Goal: Task Accomplishment & Management: Use online tool/utility

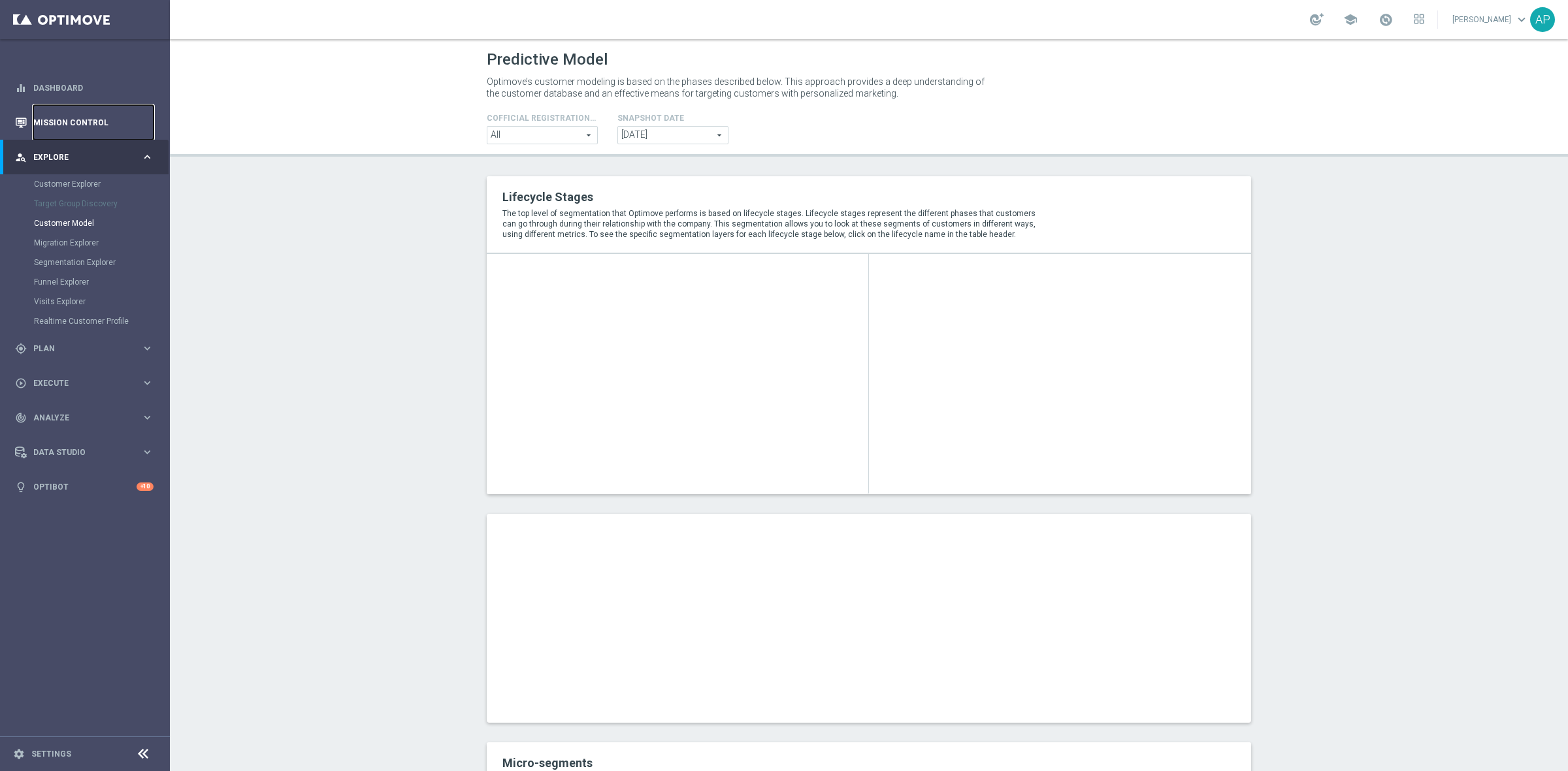
click at [96, 122] on link "Mission Control" at bounding box center [94, 121] width 121 height 34
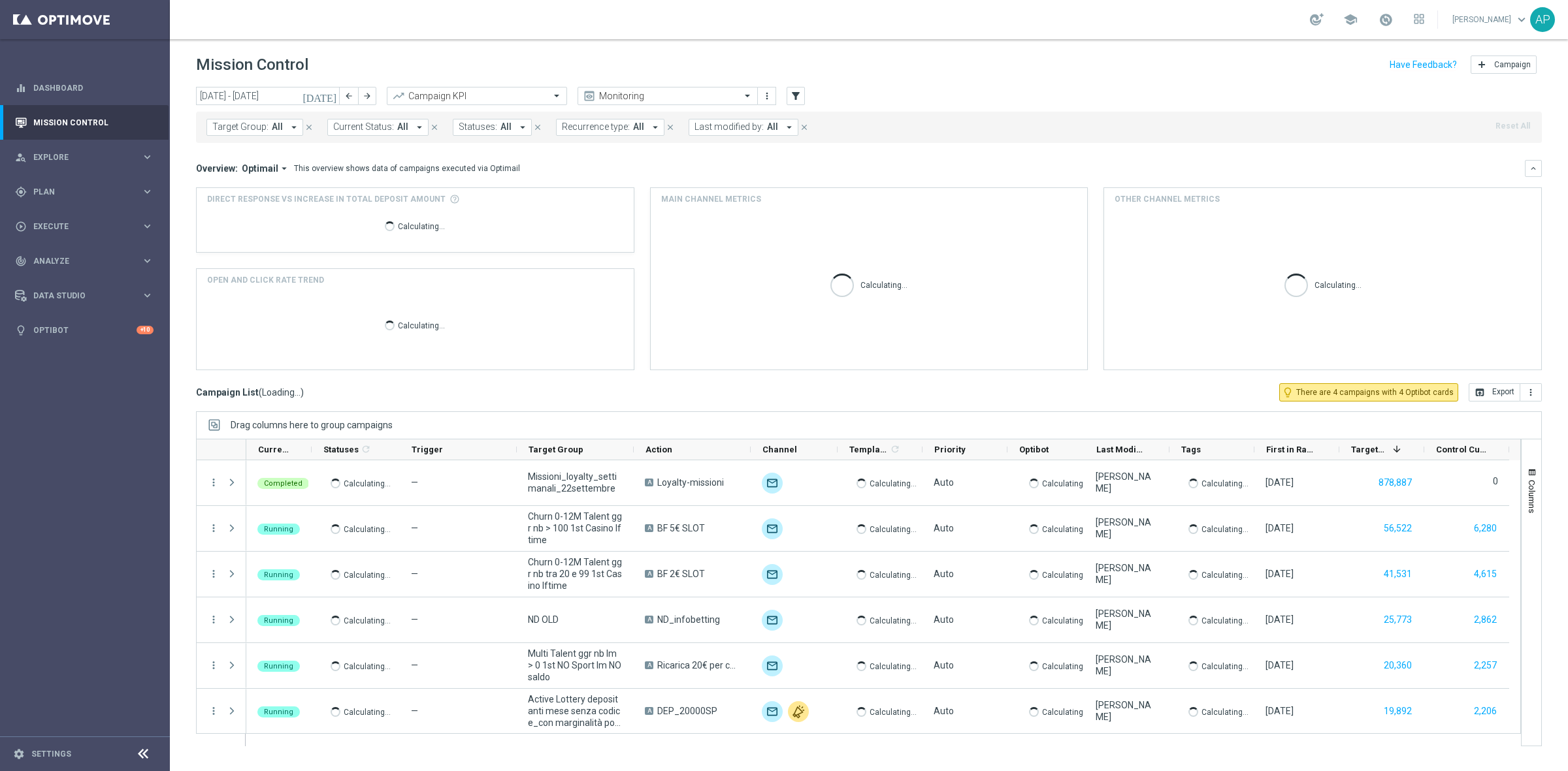
click at [331, 94] on icon "[DATE]" at bounding box center [320, 95] width 35 height 12
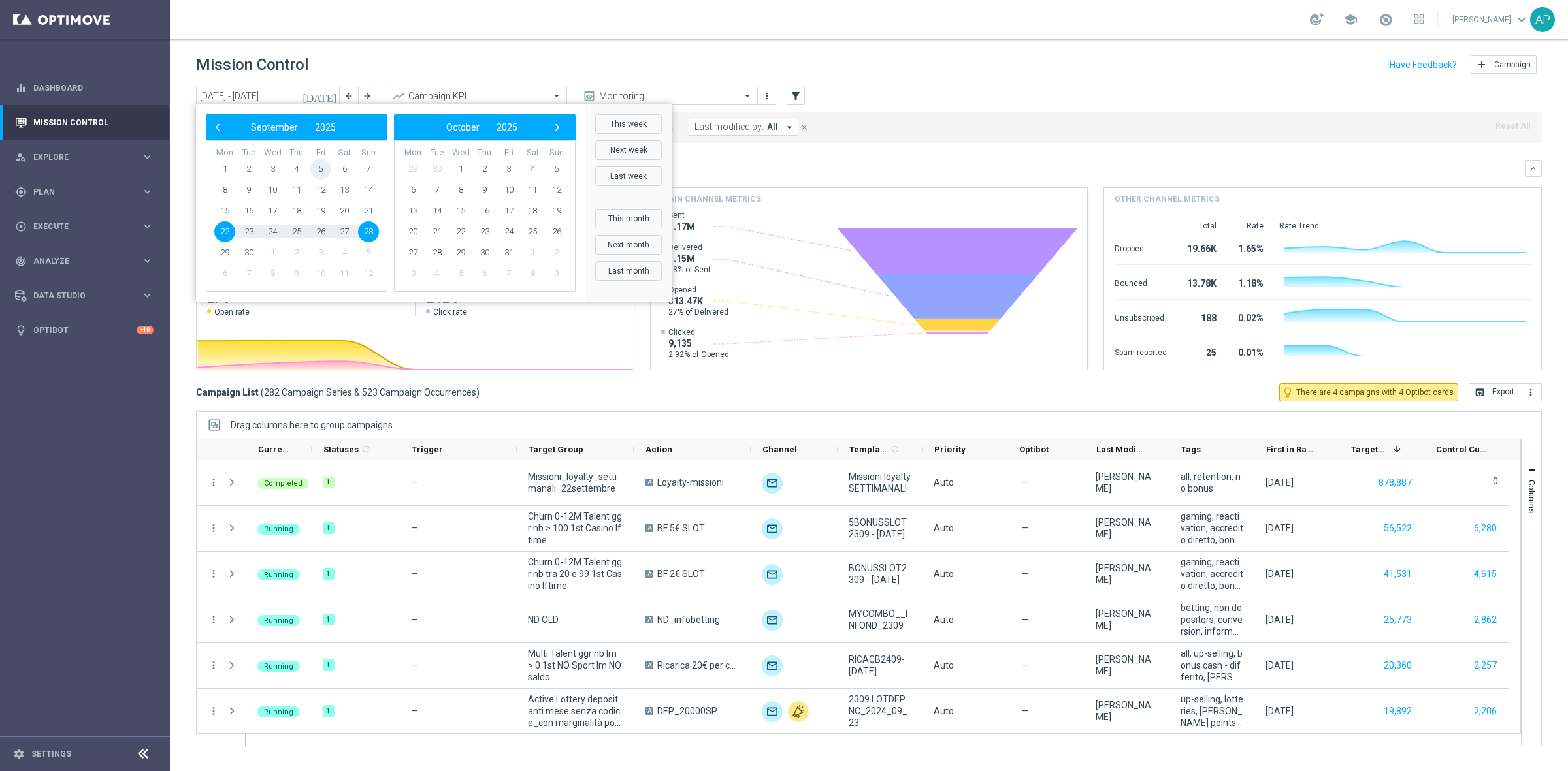
click at [312, 167] on span "5" at bounding box center [321, 169] width 21 height 21
click at [318, 167] on span "5" at bounding box center [321, 169] width 21 height 21
type input "05 Sep 2025 - 05 Sep 2025"
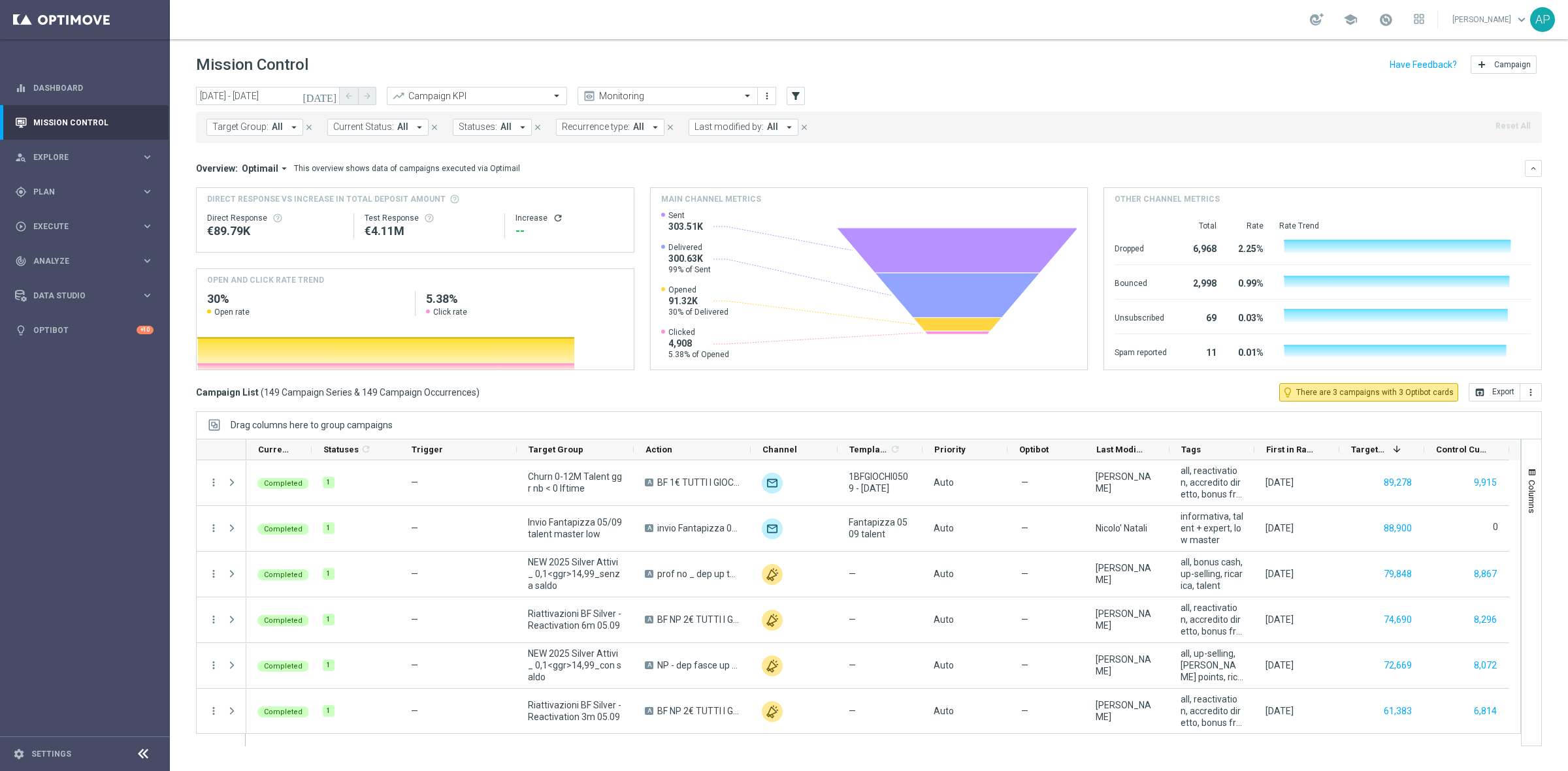
click at [1001, 69] on div "Mission Control add Campaign" at bounding box center [869, 64] width 1346 height 25
click at [729, 125] on span "Last modified by:" at bounding box center [729, 127] width 70 height 11
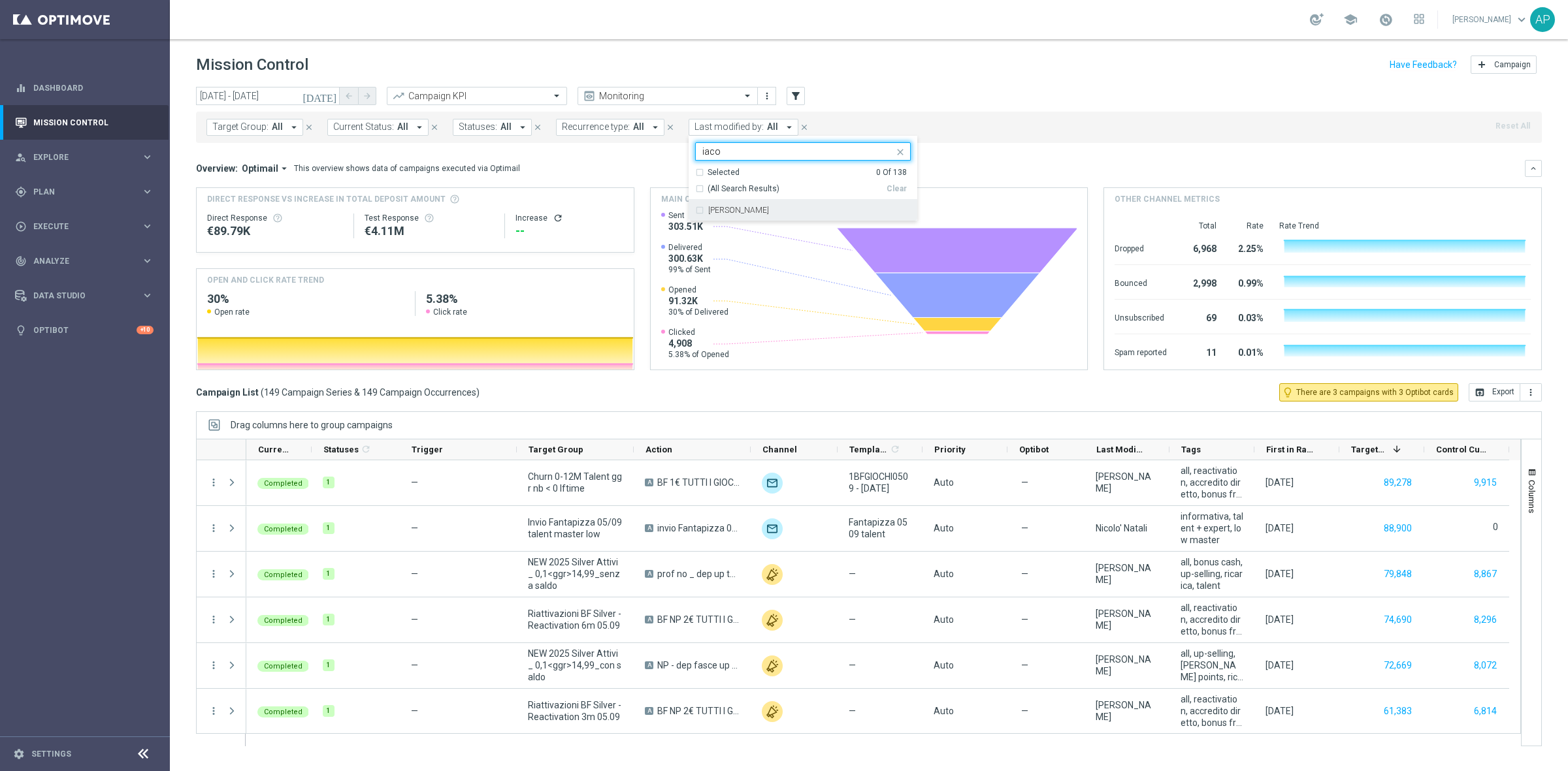
click at [722, 213] on label "Antonio Iacovone" at bounding box center [739, 210] width 61 height 7
type input "iaco"
drag, startPoint x: 723, startPoint y: 151, endPoint x: 644, endPoint y: 154, distance: 79.1
click at [644, 154] on div "today 05 Sep 2025 - 05 Sep 2025 arrow_back arrow_forward Campaign KPI trending_…" at bounding box center [869, 423] width 1398 height 673
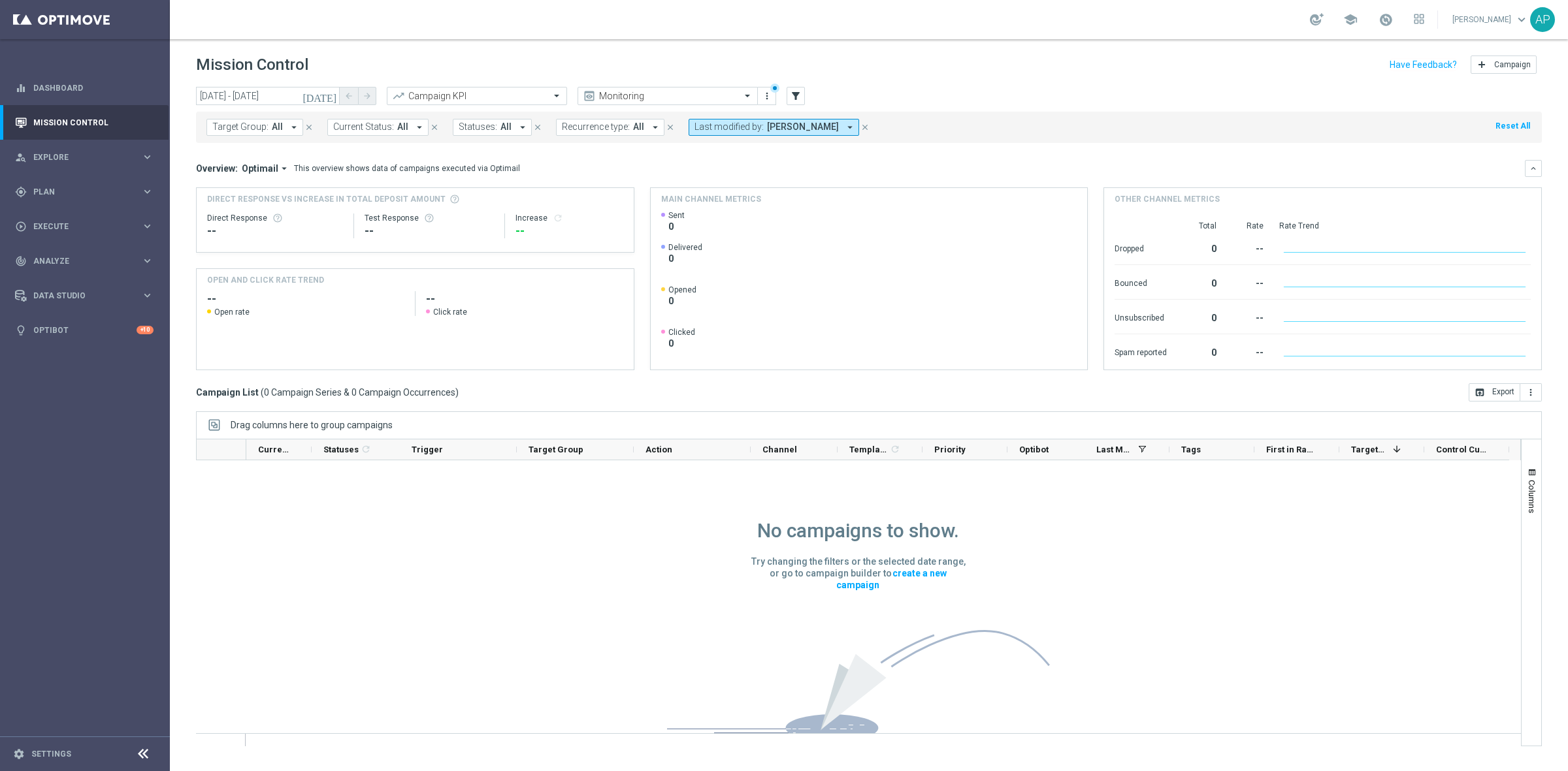
click at [733, 125] on span "Last modified by:" at bounding box center [729, 127] width 70 height 11
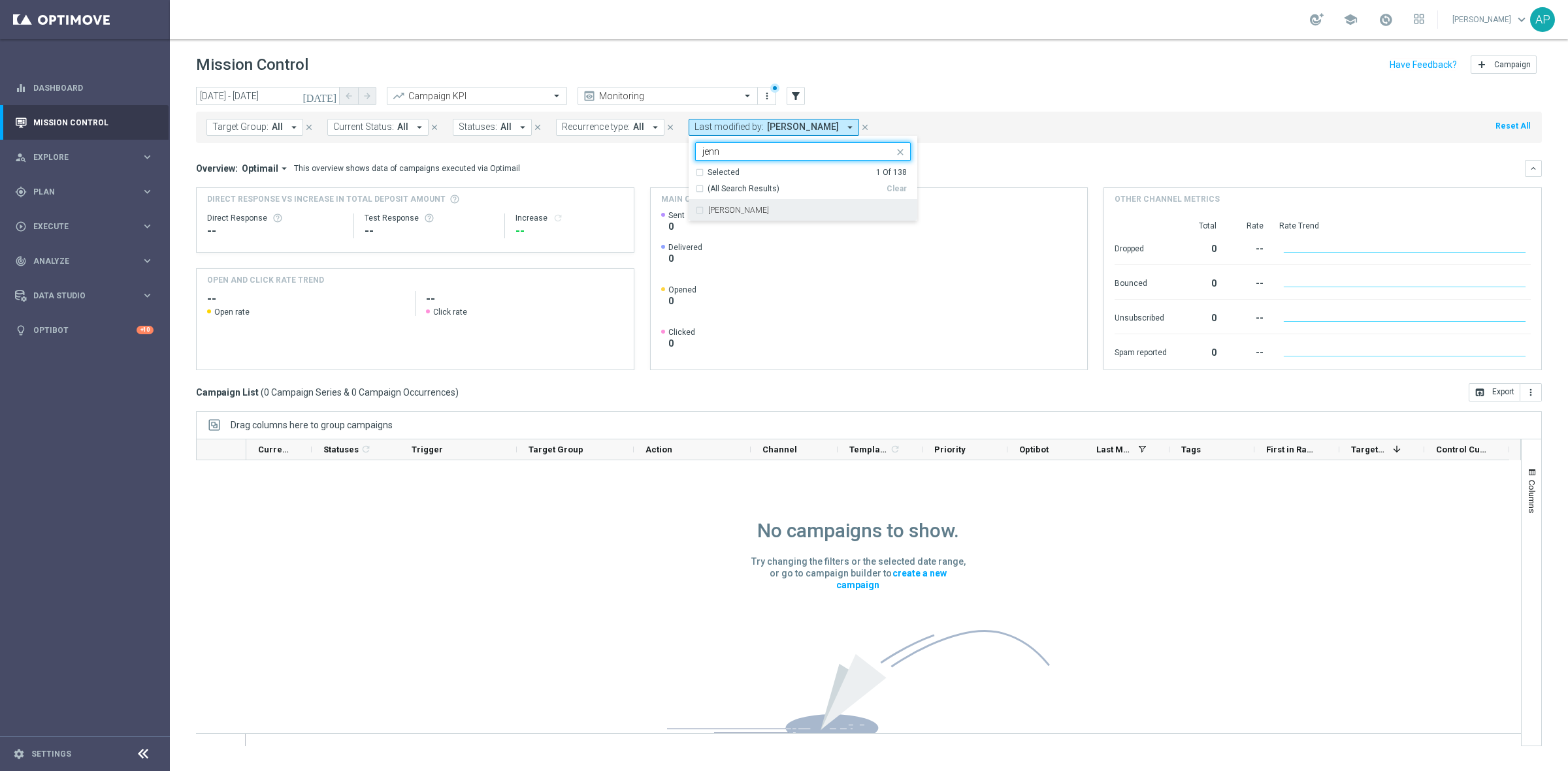
click at [737, 209] on label "Jennyffer Gonzalez" at bounding box center [739, 210] width 61 height 7
type input "jenn"
drag, startPoint x: 733, startPoint y: 145, endPoint x: 681, endPoint y: 145, distance: 52.0
click at [682, 145] on div "today 05 Sep 2025 - 05 Sep 2025 arrow_back arrow_forward Campaign KPI trending_…" at bounding box center [869, 423] width 1398 height 673
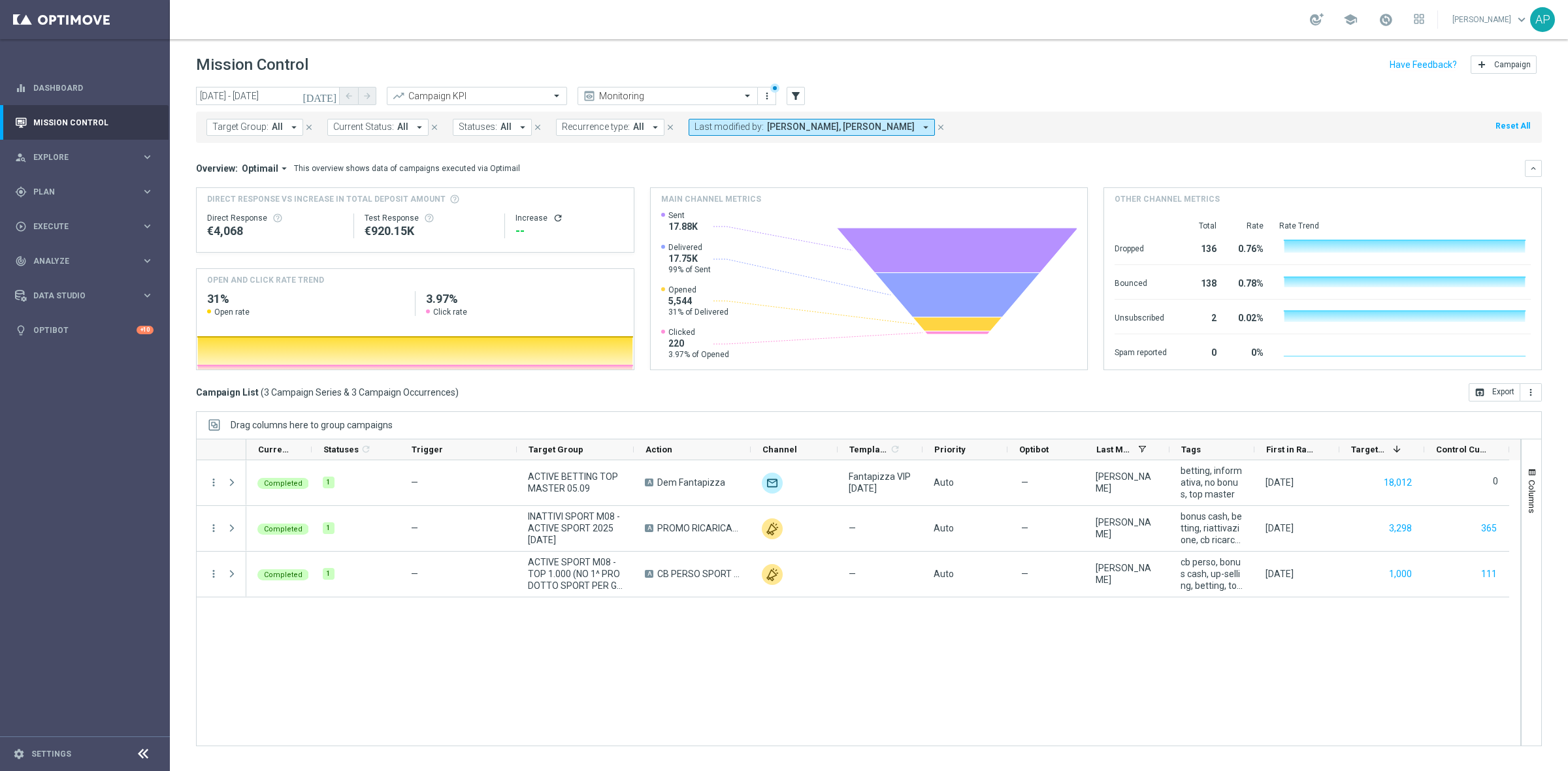
click at [742, 124] on span "Last modified by:" at bounding box center [729, 127] width 70 height 11
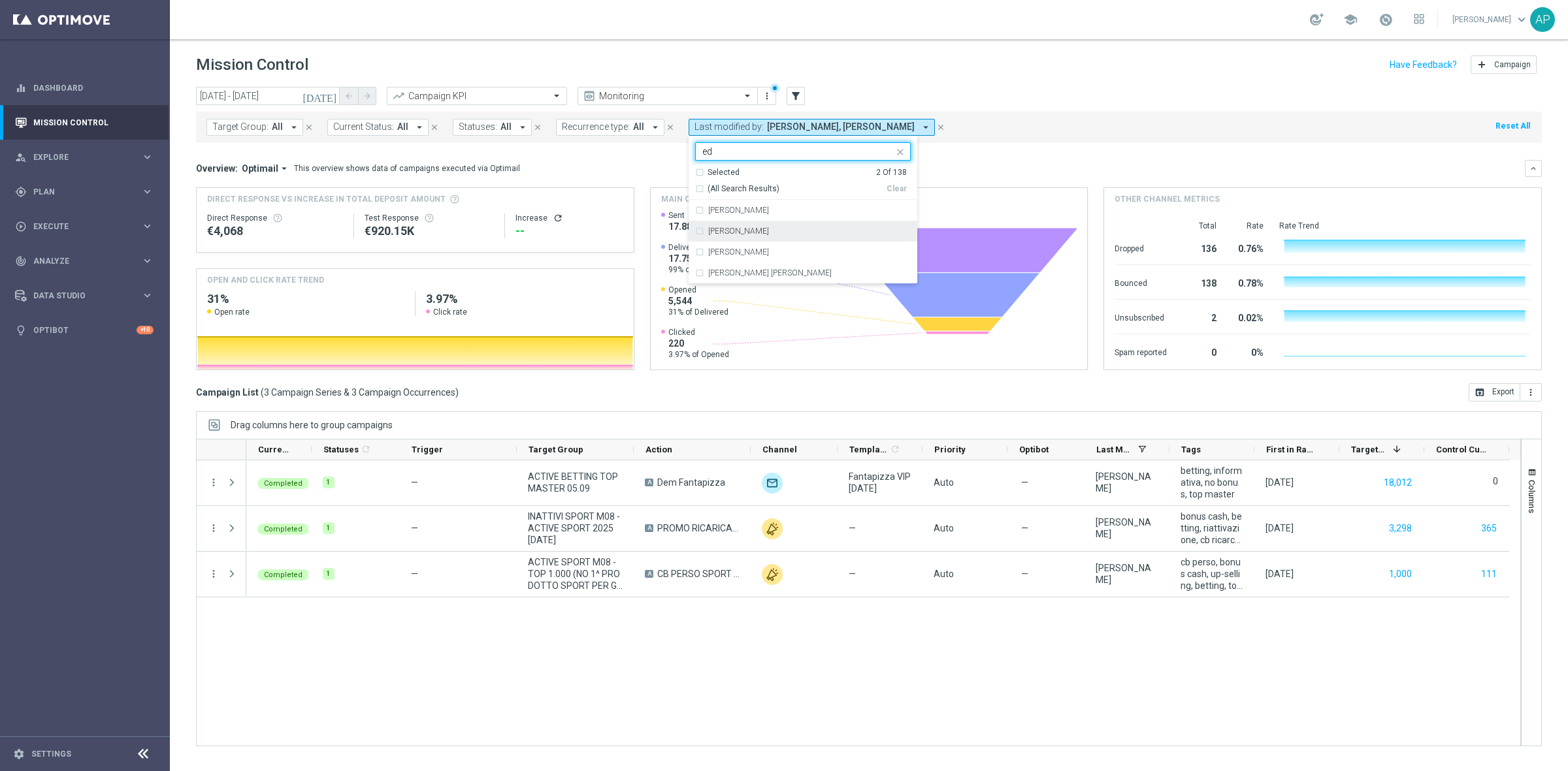
click at [736, 224] on div "Edoardo Ellena" at bounding box center [803, 231] width 216 height 21
type input "ed"
click at [997, 165] on div "Overview: Optimail arrow_drop_down This overview shows data of campaigns execut…" at bounding box center [860, 168] width 1329 height 12
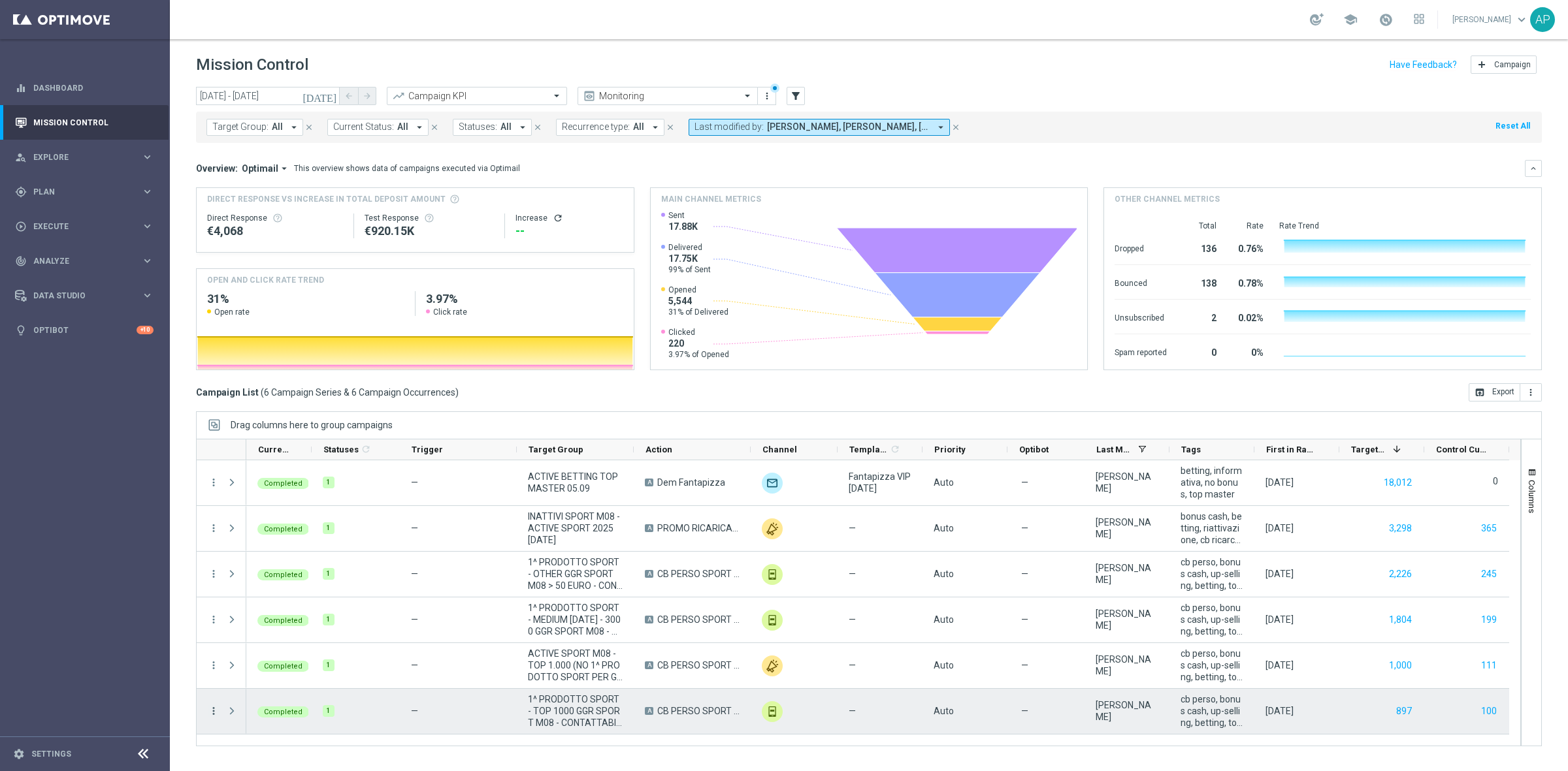
click at [211, 712] on icon "more_vert" at bounding box center [213, 711] width 12 height 12
click at [273, 632] on span "Go to Campaign Analysis" at bounding box center [286, 630] width 94 height 9
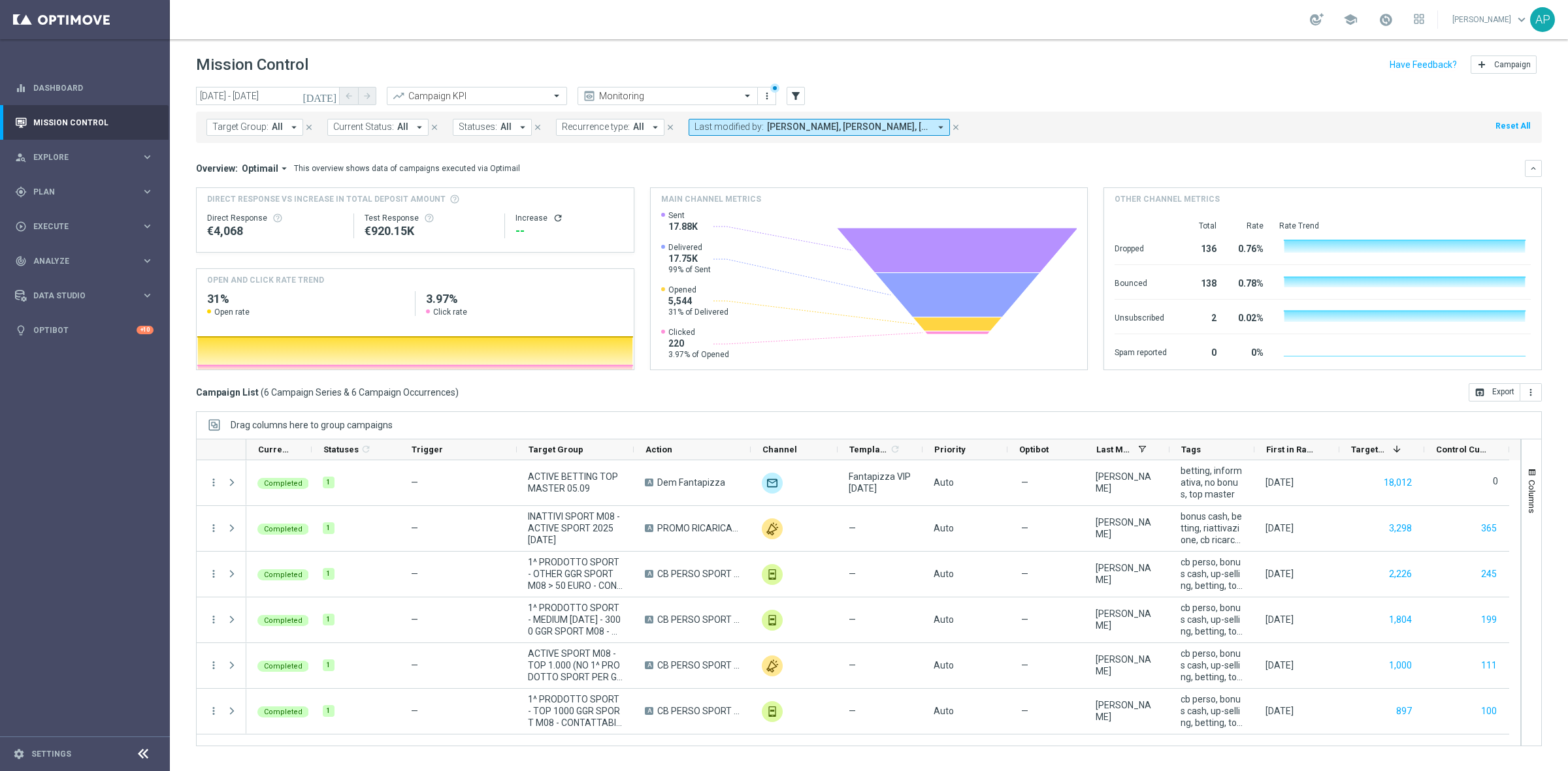
click at [1125, 87] on div "today 05 Sep 2025 - 05 Sep 2025 arrow_back arrow_forward Campaign KPI trending_…" at bounding box center [869, 96] width 1346 height 19
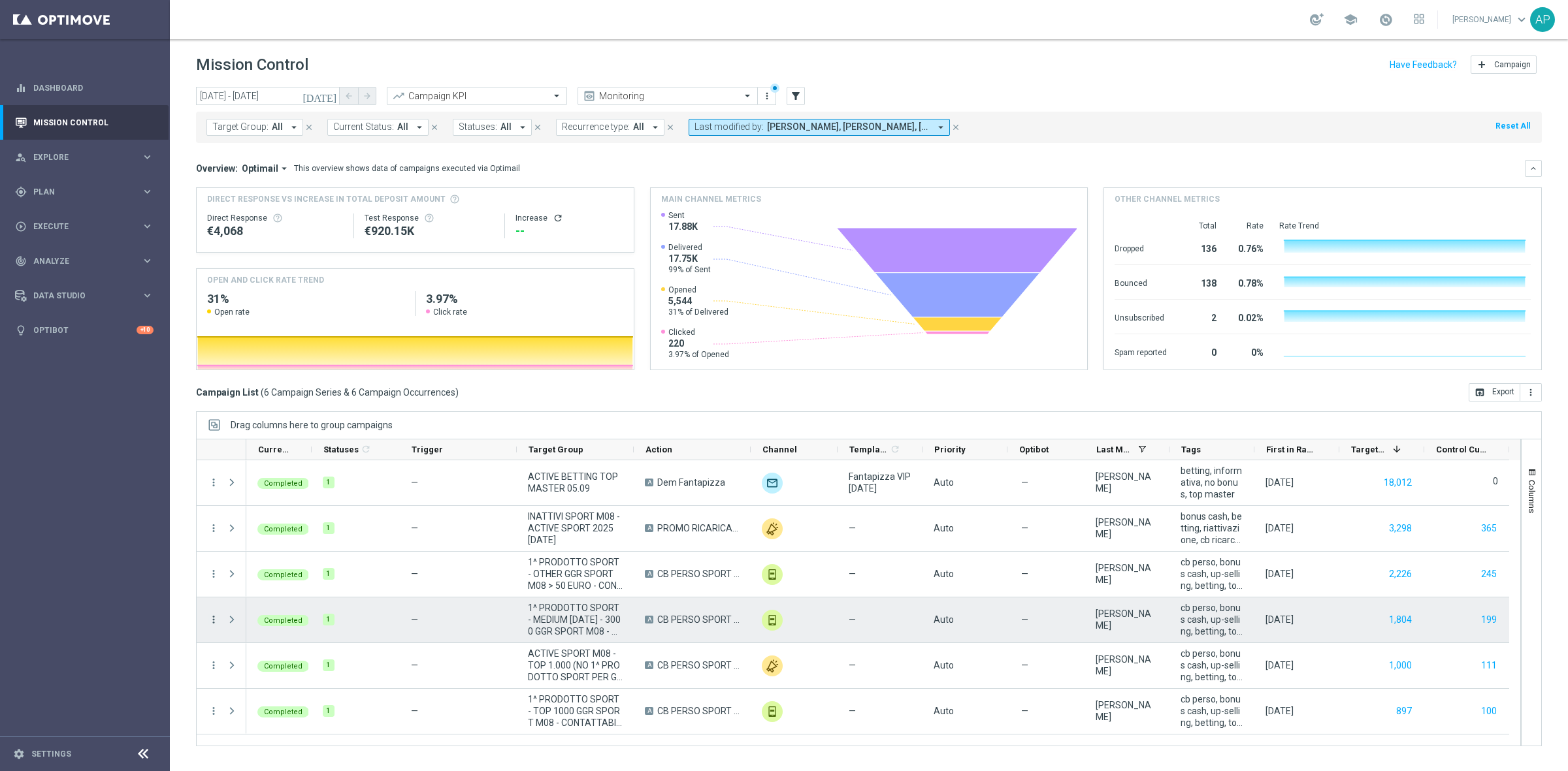
click at [211, 620] on icon "more_vert" at bounding box center [213, 619] width 12 height 12
click at [272, 540] on span "Go to Campaign Analysis" at bounding box center [286, 538] width 94 height 9
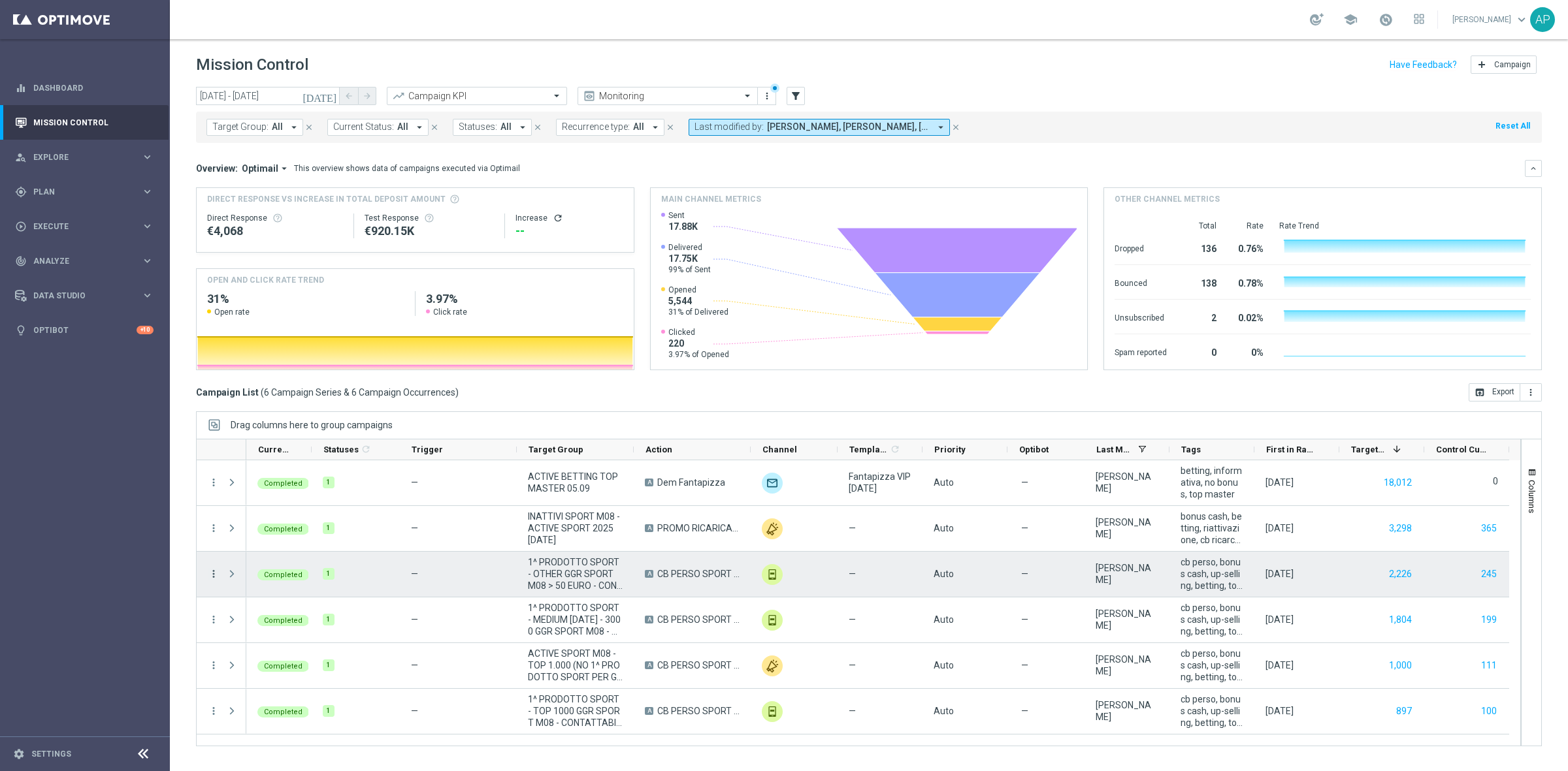
click at [213, 574] on icon "more_vert" at bounding box center [213, 574] width 12 height 12
click at [276, 657] on span "Go to Campaign Analysis" at bounding box center [286, 656] width 94 height 9
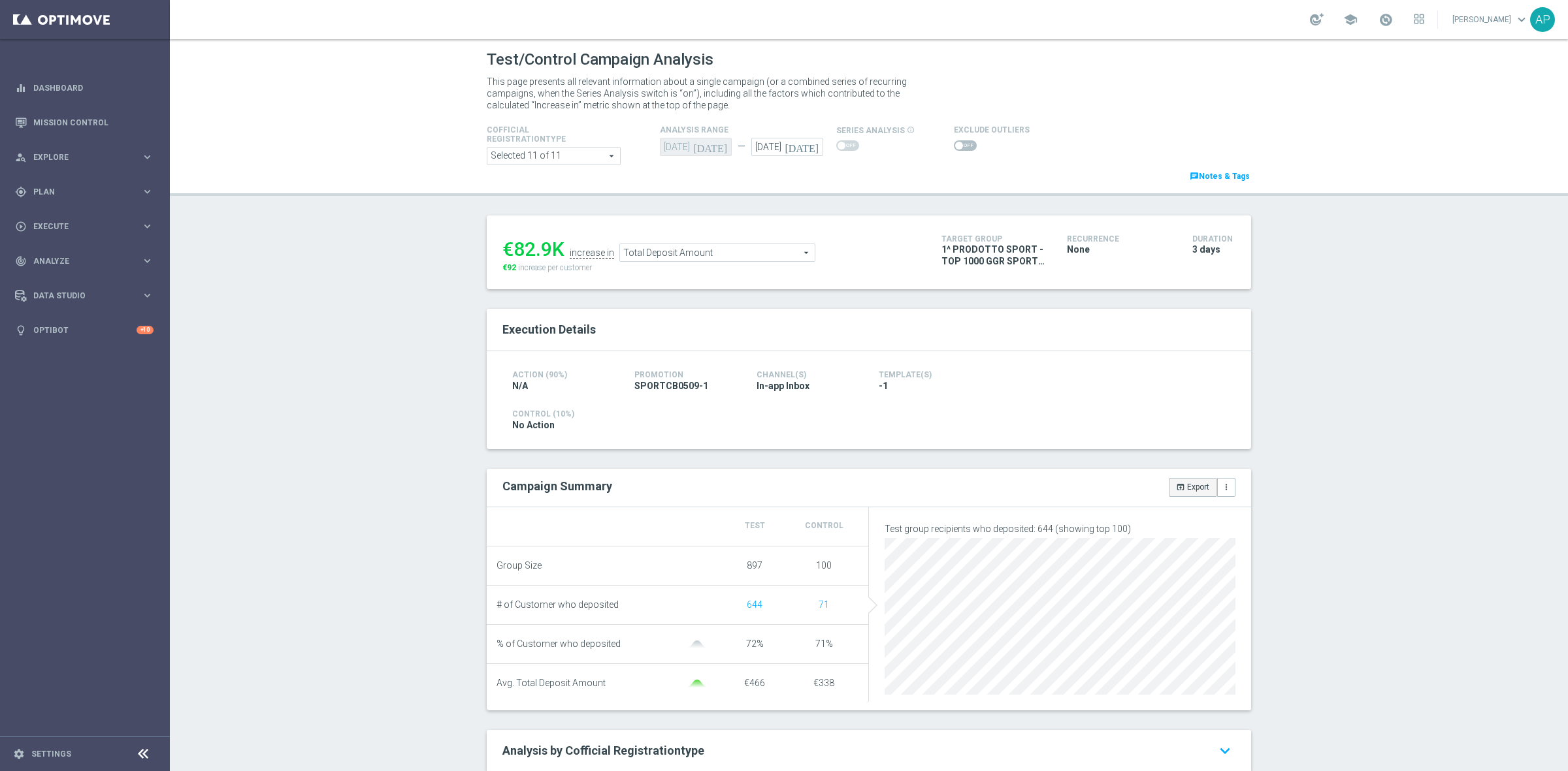
scroll to position [93, 0]
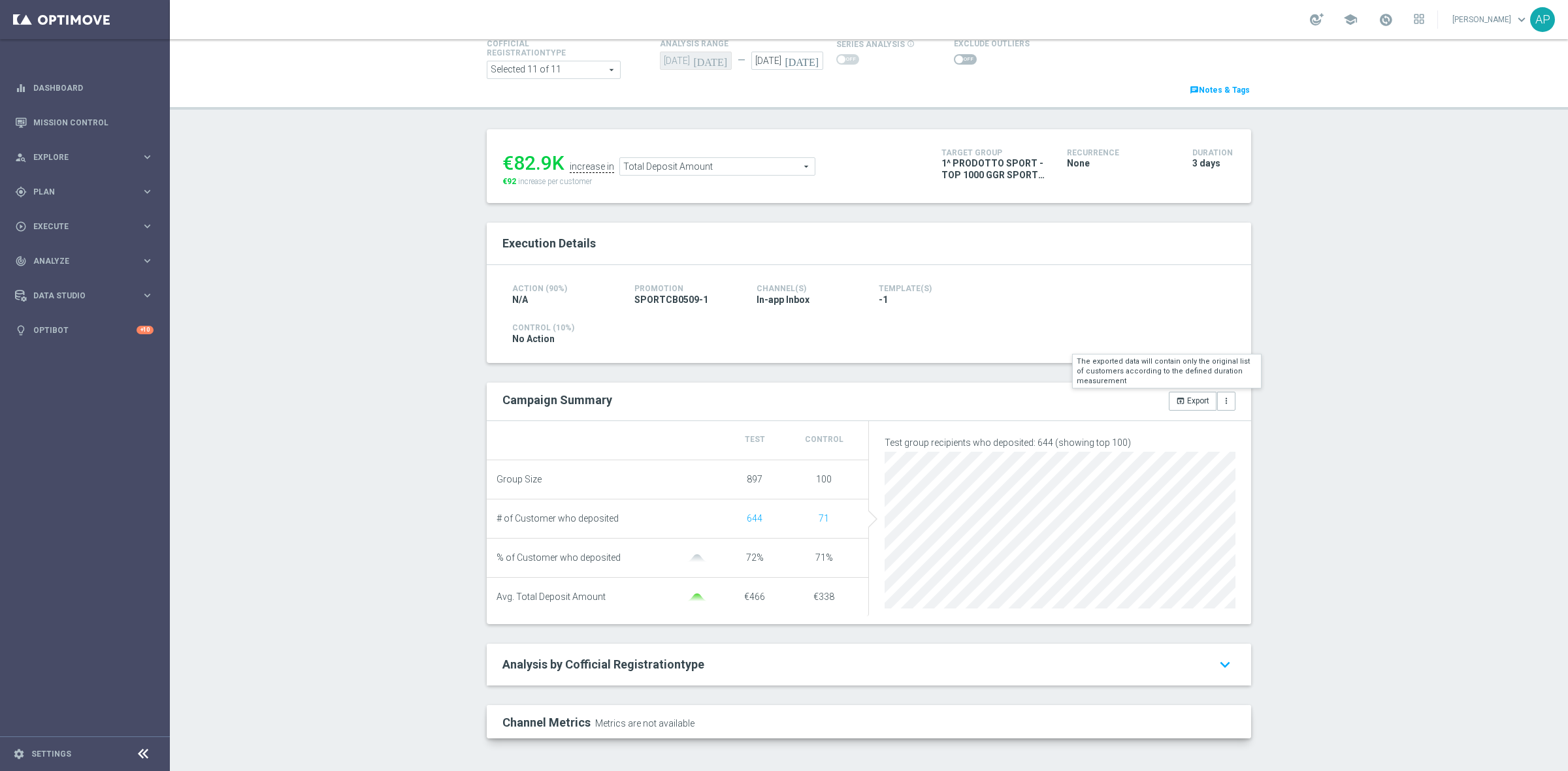
click at [1186, 395] on button "open_in_browser Export" at bounding box center [1192, 401] width 47 height 19
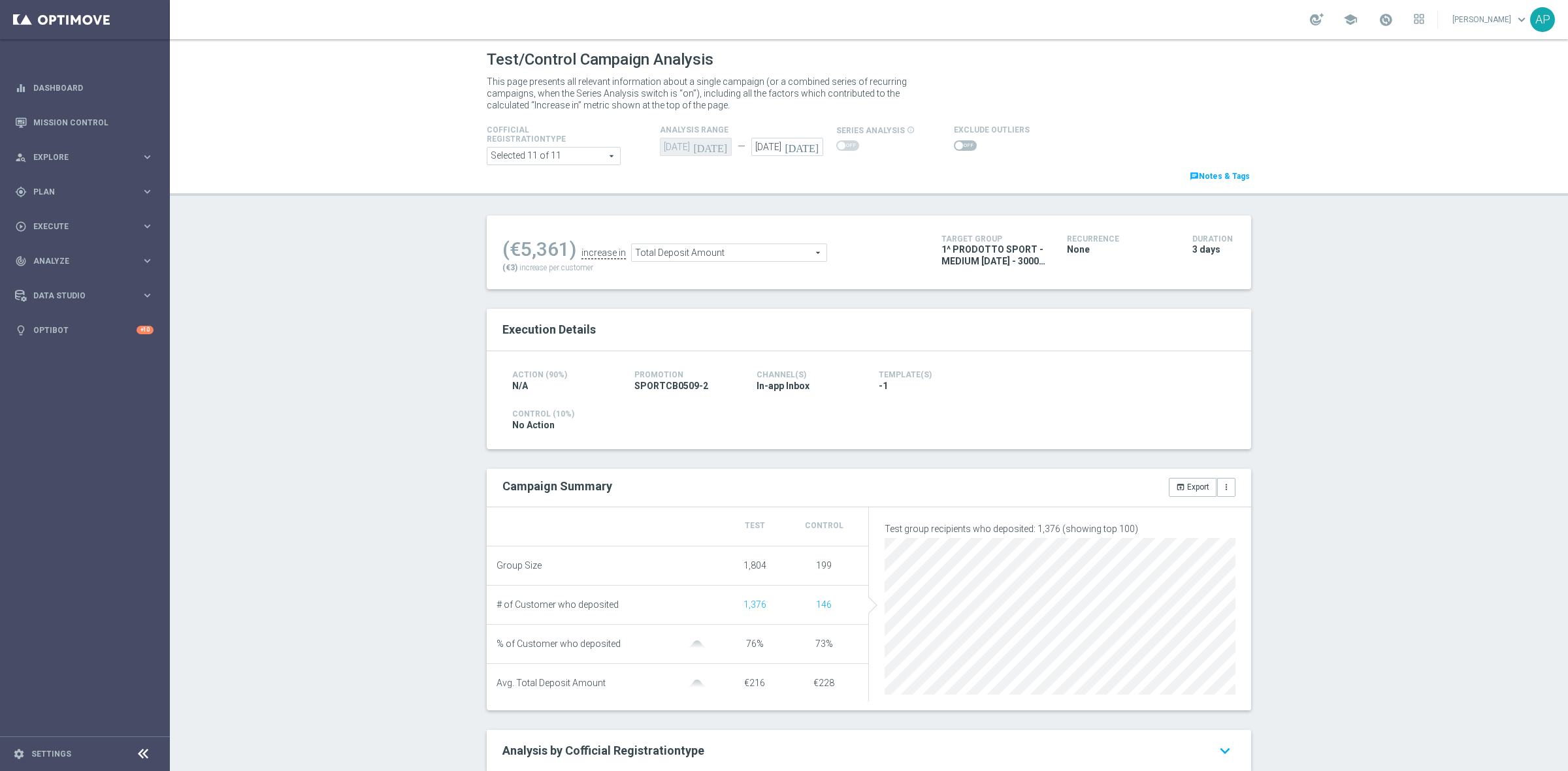
scroll to position [93, 0]
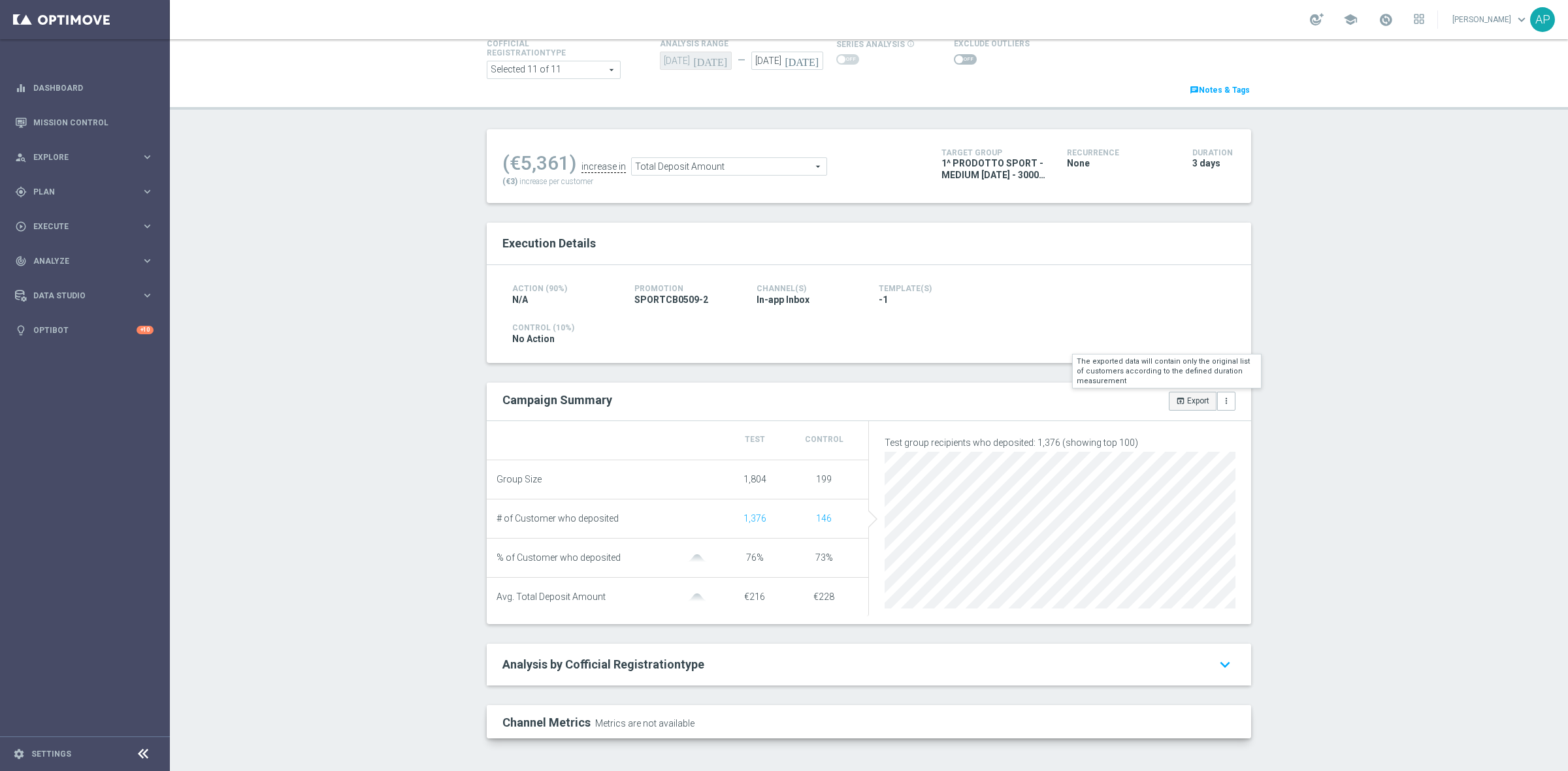
click at [1187, 396] on button "open_in_browser Export" at bounding box center [1192, 401] width 47 height 19
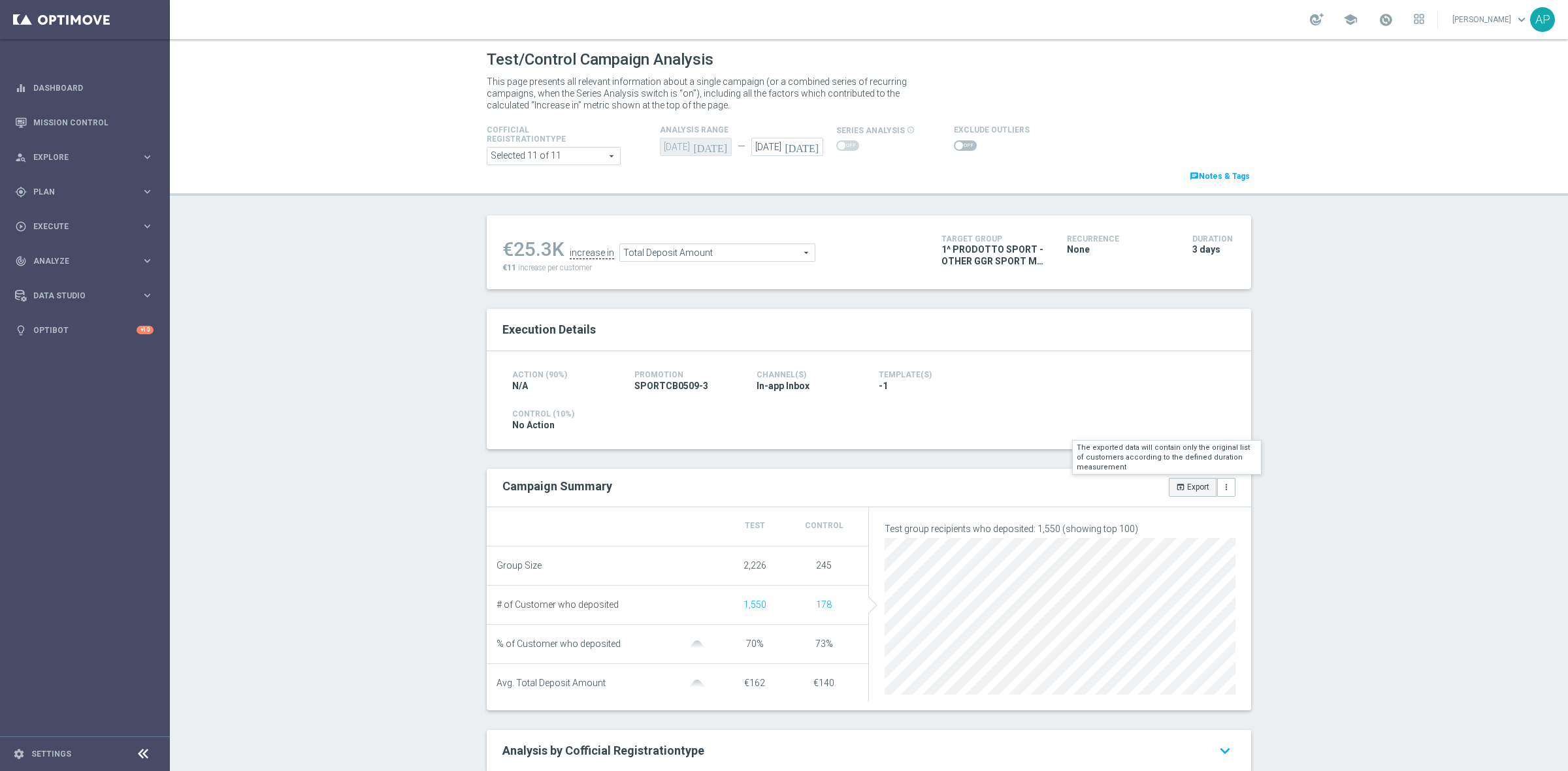
click at [1186, 487] on button "open_in_browser Export" at bounding box center [1192, 487] width 47 height 19
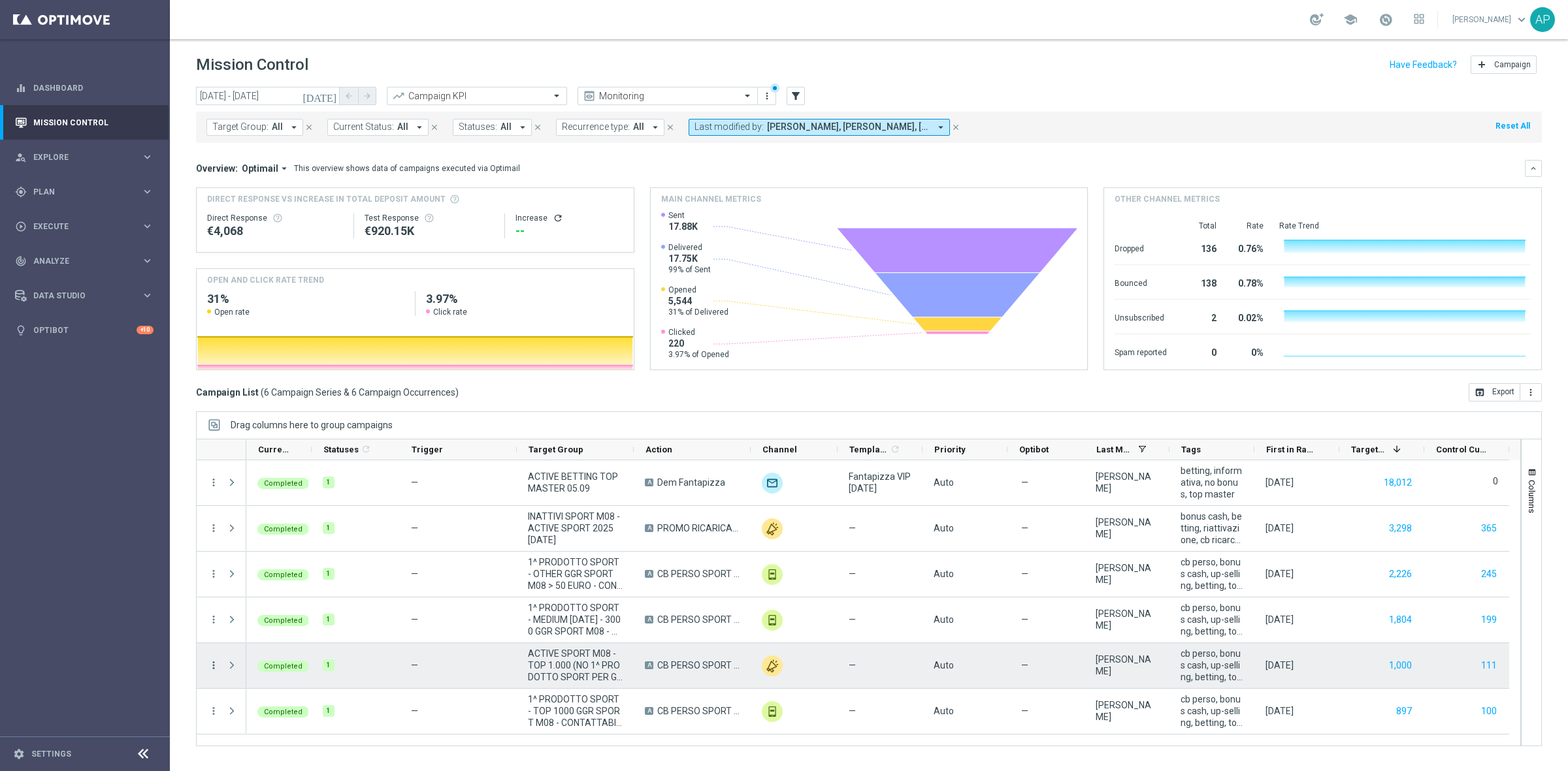
click at [213, 664] on icon "more_vert" at bounding box center [213, 665] width 12 height 12
click at [256, 586] on span "Go to Campaign Analysis" at bounding box center [286, 585] width 94 height 9
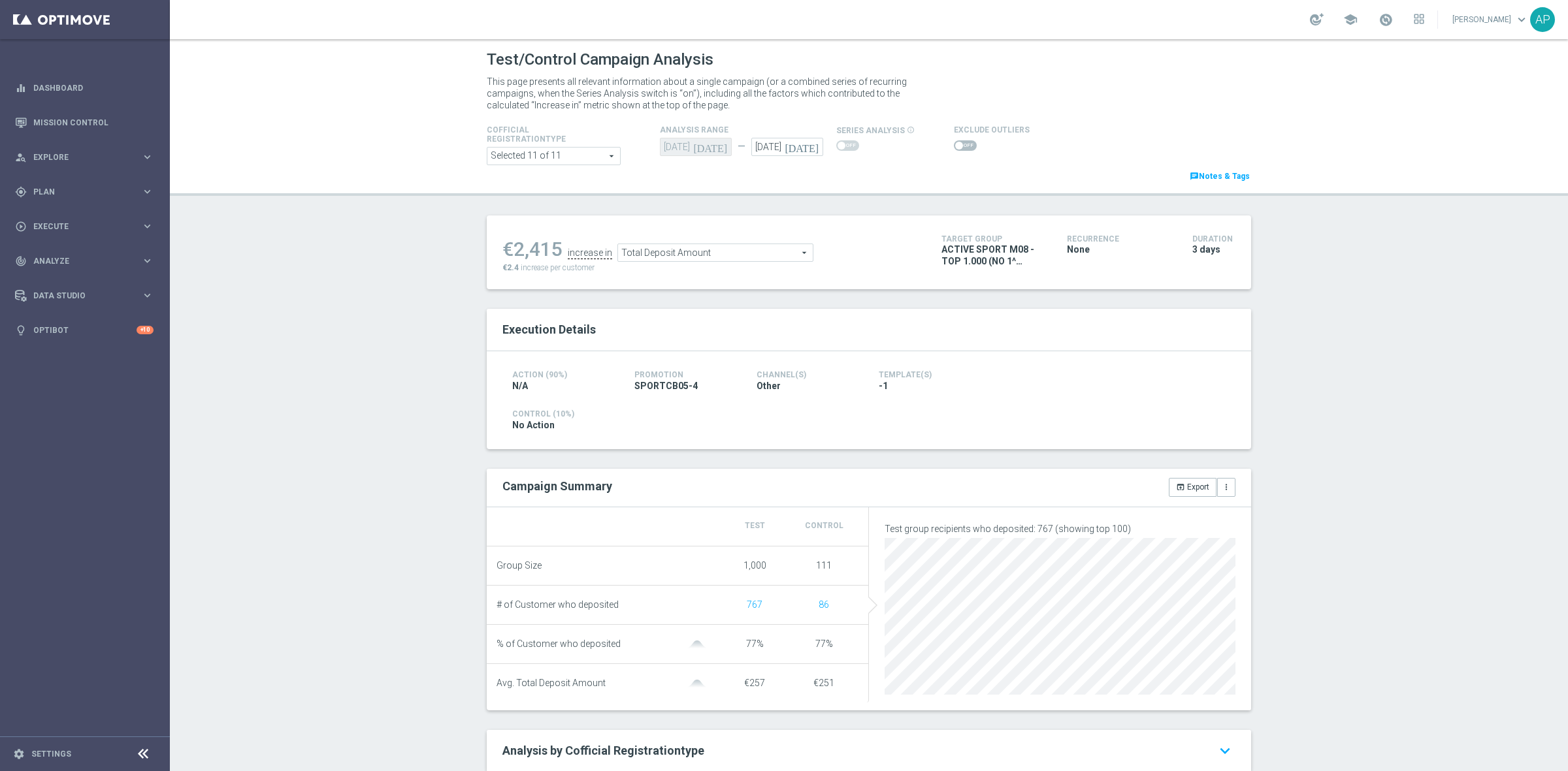
scroll to position [93, 0]
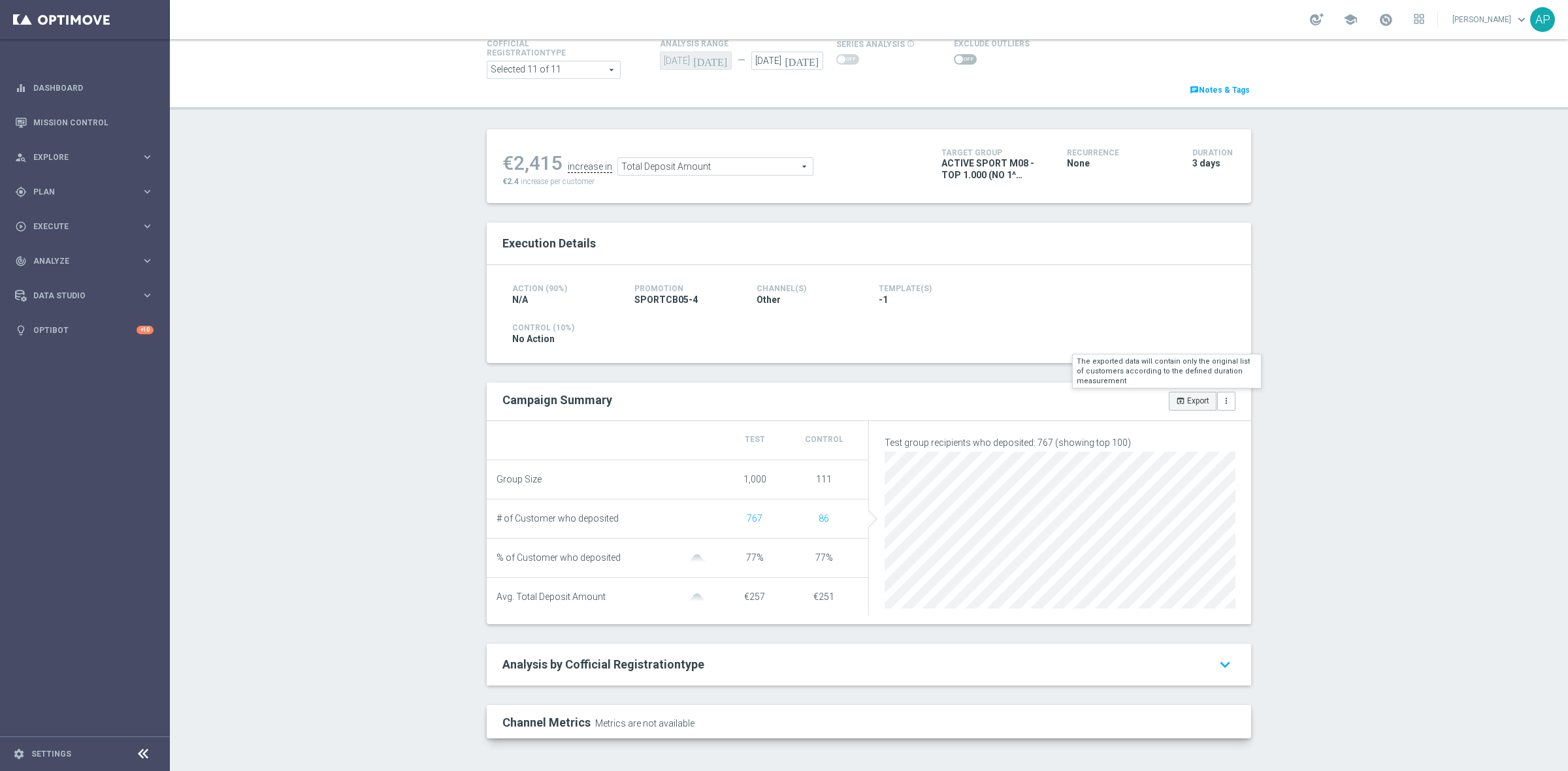
click at [1184, 399] on button "open_in_browser Export" at bounding box center [1192, 401] width 47 height 19
